Goal: Find contact information: Find contact information

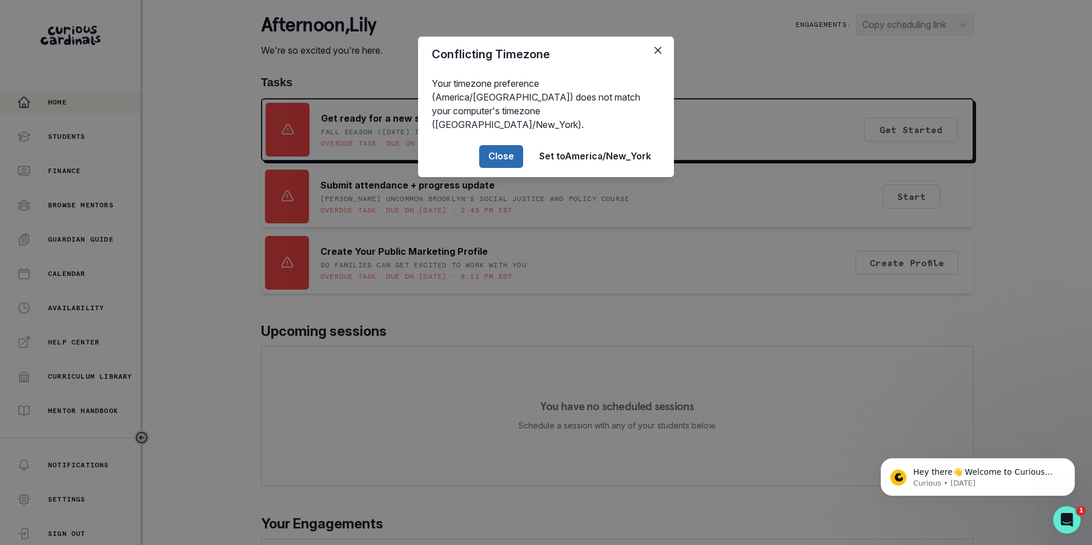
click at [496, 145] on button "Close" at bounding box center [501, 156] width 44 height 23
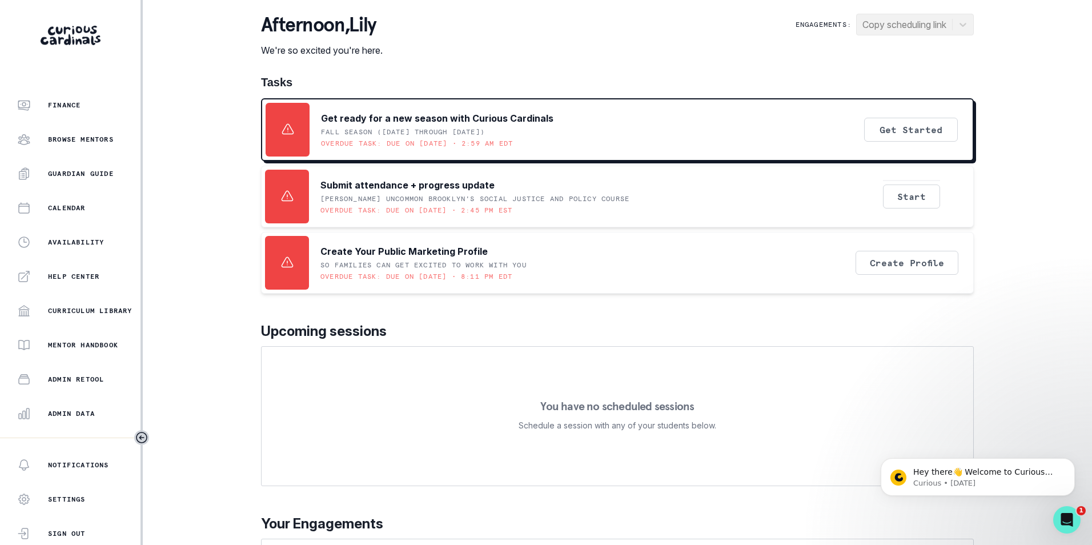
scroll to position [156, 0]
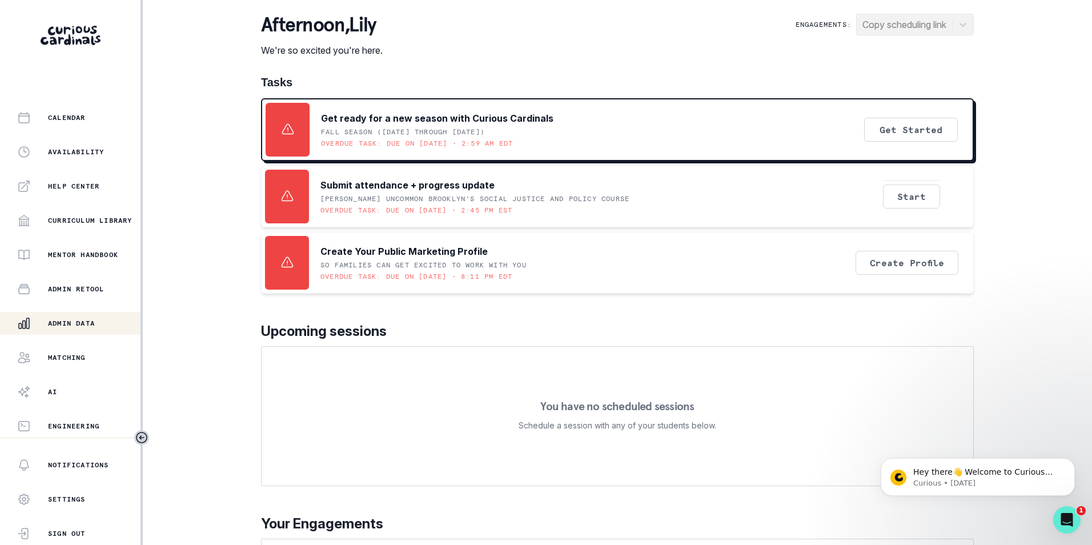
click at [77, 320] on p "Admin Data" at bounding box center [71, 323] width 47 height 9
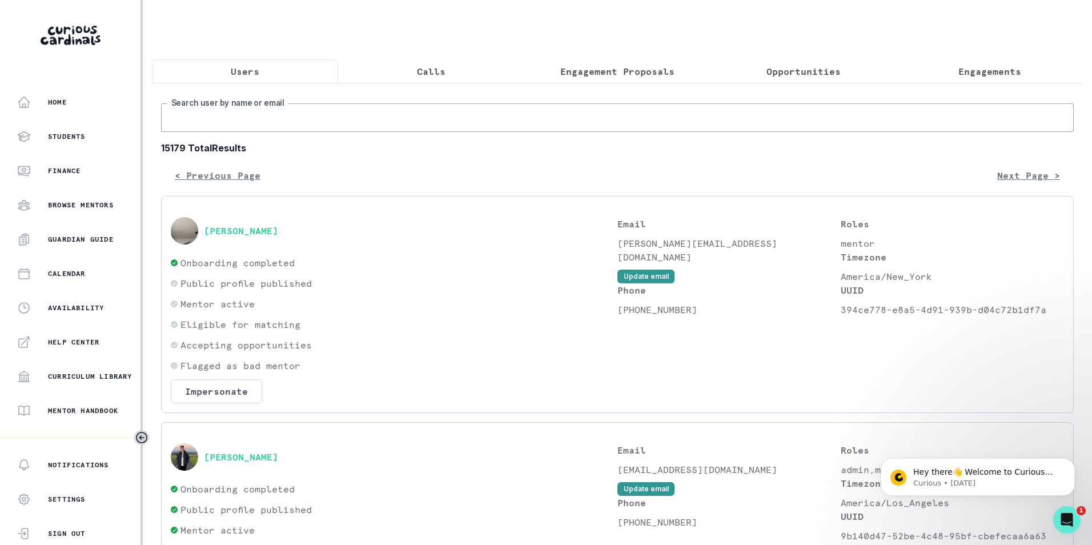
click at [324, 132] on input "Search user by name or email" at bounding box center [617, 117] width 913 height 29
paste input "[EMAIL_ADDRESS][DOMAIN_NAME]"
type input "[EMAIL_ADDRESS][DOMAIN_NAME]"
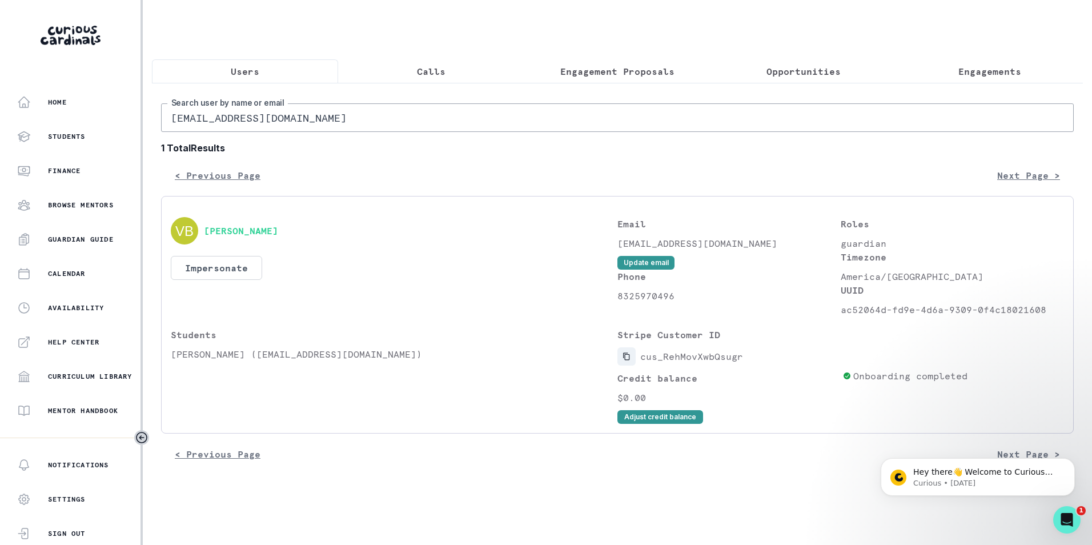
click at [624, 360] on icon "Copied to clipboard" at bounding box center [626, 356] width 6 height 7
click at [299, 120] on input "[EMAIL_ADDRESS][DOMAIN_NAME]" at bounding box center [617, 117] width 913 height 29
paste input "[EMAIL_ADDRESS]"
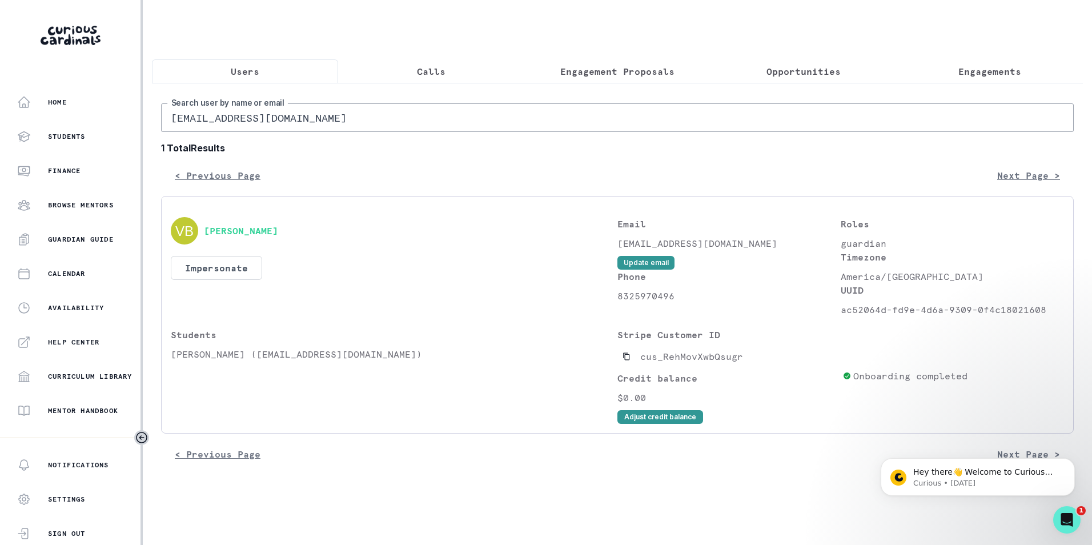
type input "[EMAIL_ADDRESS][DOMAIN_NAME]"
click at [628, 360] on icon "Copied to clipboard" at bounding box center [626, 356] width 8 height 8
click at [242, 64] on button "Users" at bounding box center [245, 71] width 186 height 24
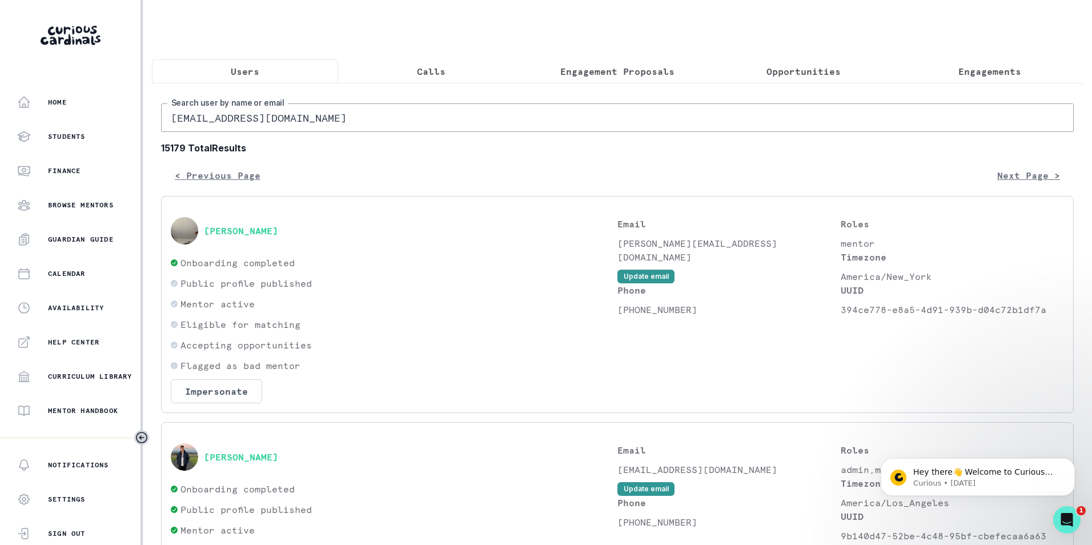
click at [288, 126] on input "[EMAIL_ADDRESS][DOMAIN_NAME]" at bounding box center [617, 117] width 913 height 29
paste input "[PERSON_NAME]"
type input "[PERSON_NAME]"
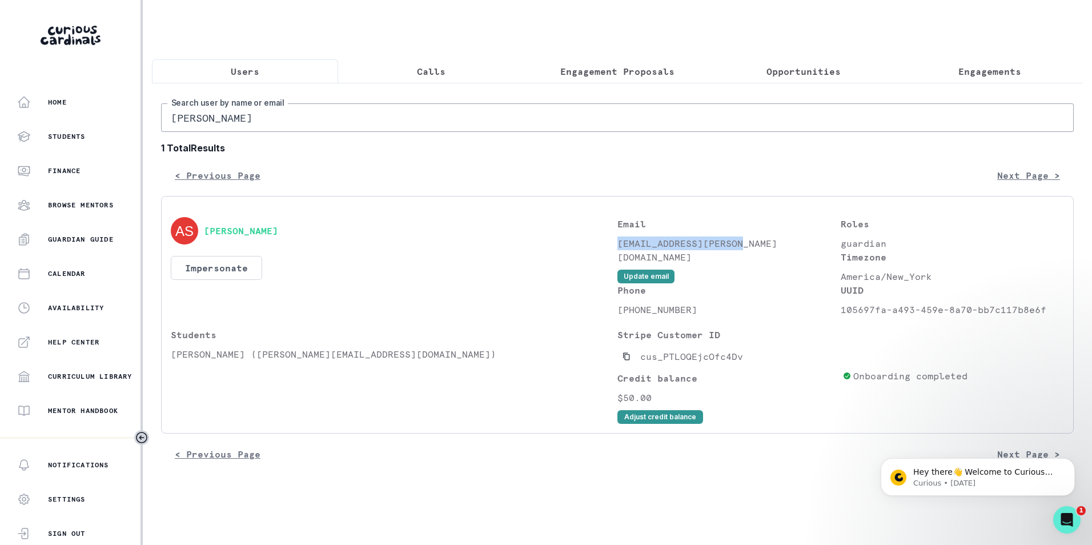
drag, startPoint x: 743, startPoint y: 252, endPoint x: 618, endPoint y: 260, distance: 124.8
click at [618, 260] on div "Email [EMAIL_ADDRESS][PERSON_NAME][DOMAIN_NAME] Update email" at bounding box center [728, 250] width 223 height 66
copy p "[EMAIL_ADDRESS][PERSON_NAME][DOMAIN_NAME]"
